Goal: Find contact information: Find contact information

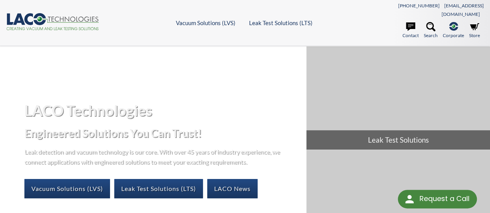
click at [401, 22] on ul "Contact Search .st-0{fill:#193661;} .st-1{fill:url(#SVGID_1_a);} Corporate LACO…" at bounding box center [423, 31] width 119 height 19
click at [408, 22] on icon at bounding box center [410, 26] width 9 height 9
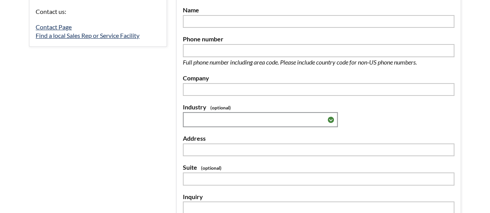
scroll to position [58, 0]
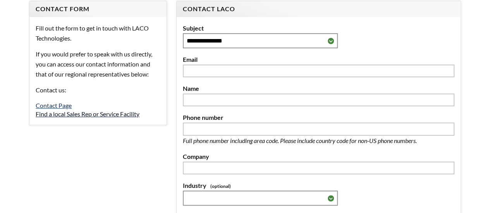
click at [82, 110] on link "Find a local Sales Rep or Service Facility" at bounding box center [88, 113] width 104 height 7
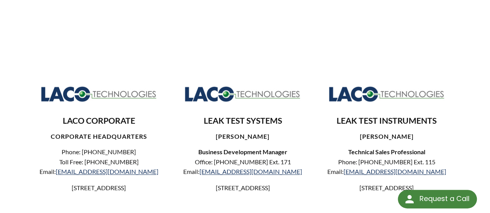
scroll to position [271, 0]
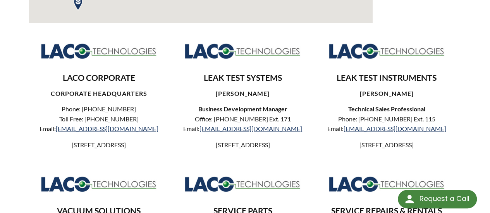
select select "Language Translate Widget"
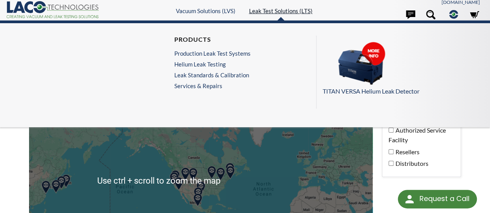
scroll to position [0, 0]
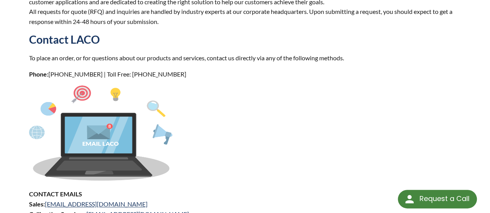
scroll to position [387, 0]
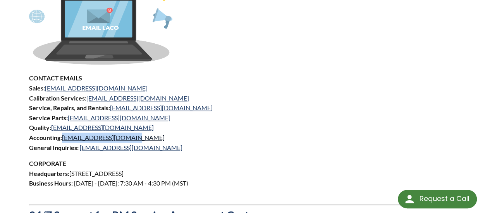
select select "Language Translate Widget"
drag, startPoint x: 134, startPoint y: 130, endPoint x: 64, endPoint y: 130, distance: 69.7
click at [64, 130] on p "CONTACT EMAILS Sales: sales@lacotech.com Calibration Services: calibrations@lac…" at bounding box center [245, 112] width 432 height 79
copy link "acctglaco@lacotech.com"
